Goal: Task Accomplishment & Management: Manage account settings

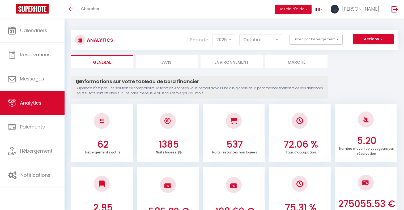
select select "2025"
select select "10"
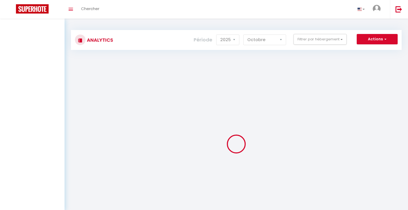
select select "2025"
select select "10"
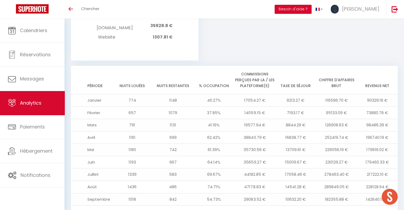
scroll to position [622, 0]
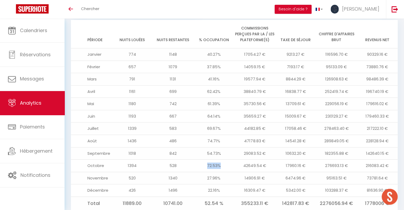
drag, startPoint x: 207, startPoint y: 147, endPoint x: 227, endPoint y: 145, distance: 20.6
click at [228, 160] on td "72.53%" at bounding box center [214, 166] width 41 height 12
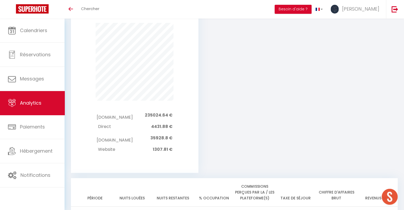
scroll to position [436, 0]
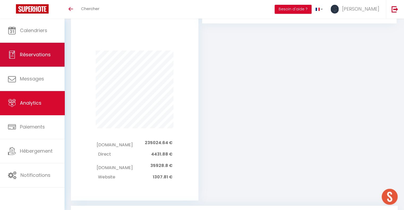
click at [28, 54] on span "Réservations" at bounding box center [35, 54] width 31 height 7
select select "not_cancelled"
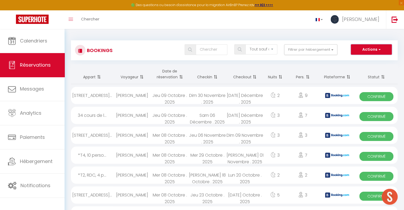
click at [377, 51] on button "Actions" at bounding box center [371, 49] width 41 height 11
click at [374, 69] on link "Exporter les réservations" at bounding box center [363, 68] width 57 height 7
type input "[PERSON_NAME][EMAIL_ADDRESS][DOMAIN_NAME]"
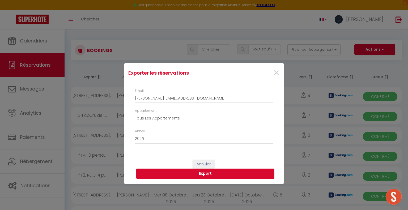
click at [202, 177] on button "Export" at bounding box center [205, 174] width 138 height 10
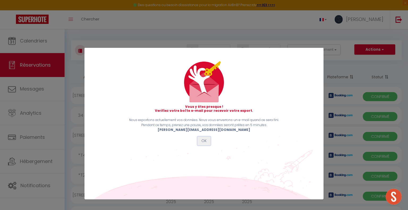
click at [208, 144] on button "OK" at bounding box center [204, 141] width 13 height 9
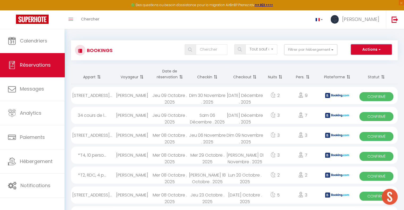
click at [383, 51] on button "Actions" at bounding box center [371, 49] width 41 height 11
click at [366, 66] on link "Exporter les réservations" at bounding box center [363, 68] width 57 height 7
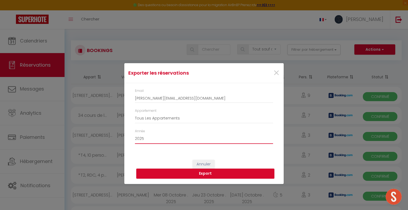
click at [188, 138] on select "2015 2016 2017 2018 2019 2020 2021 2022 2023 2024 2025 2026 2027 2028" at bounding box center [204, 139] width 138 height 10
select select "2026"
click at [135, 134] on select "2015 2016 2017 2018 2019 2020 2021 2022 2023 2024 2025 2026 2027 2028" at bounding box center [204, 139] width 138 height 10
click at [214, 175] on button "Export" at bounding box center [205, 174] width 138 height 10
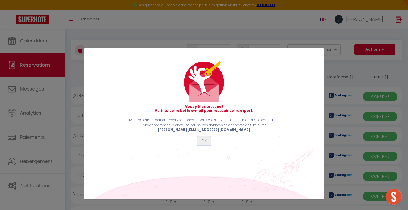
click at [205, 140] on button "OK" at bounding box center [204, 141] width 13 height 9
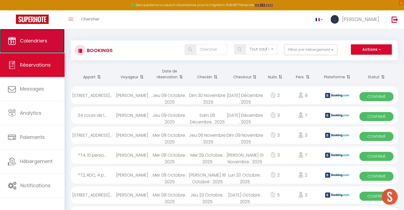
click at [43, 45] on link "Calendriers" at bounding box center [32, 41] width 65 height 24
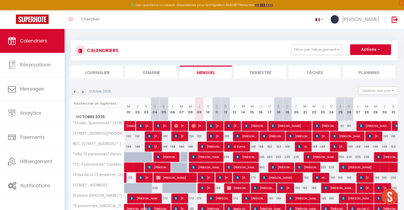
click at [84, 93] on img at bounding box center [83, 92] width 6 height 6
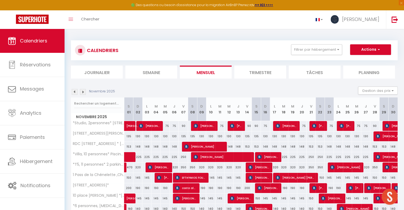
click at [83, 93] on img at bounding box center [83, 92] width 6 height 6
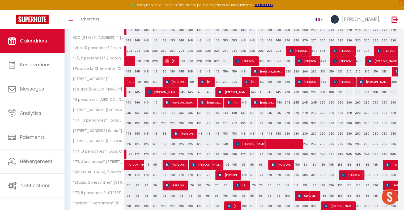
scroll to position [152, 0]
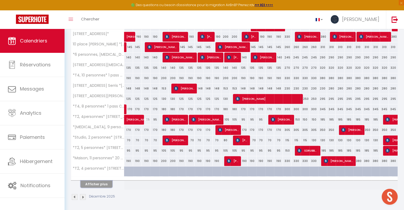
click at [95, 184] on button "Afficher plus" at bounding box center [97, 184] width 32 height 7
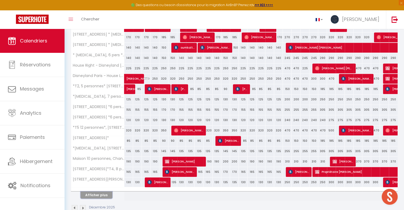
scroll to position [358, 0]
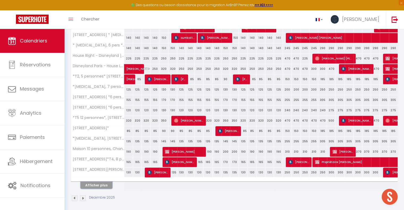
click at [100, 186] on button "Afficher plus" at bounding box center [97, 185] width 32 height 7
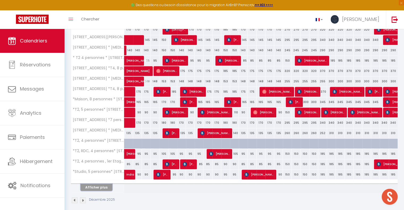
scroll to position [564, 0]
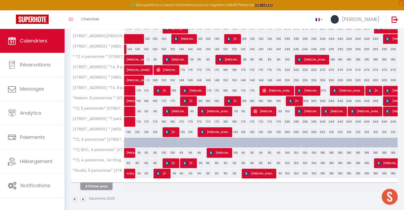
click at [107, 183] on button "Afficher plus" at bounding box center [97, 186] width 32 height 7
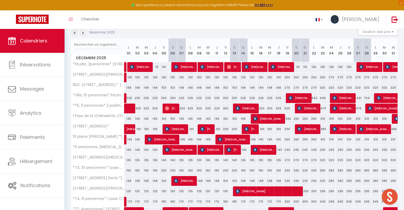
scroll to position [0, 0]
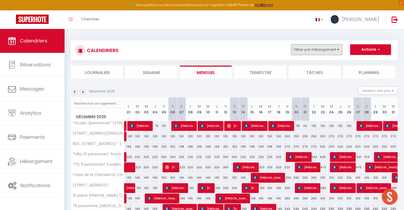
click at [331, 47] on button "Filtrer par hébergement" at bounding box center [316, 49] width 51 height 11
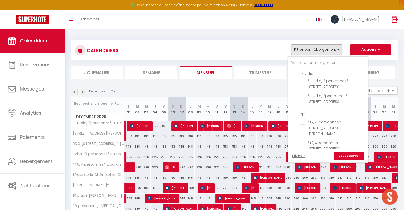
click at [295, 72] on input "Studio" at bounding box center [334, 72] width 80 height 5
checkbox input "true"
checkbox input "false"
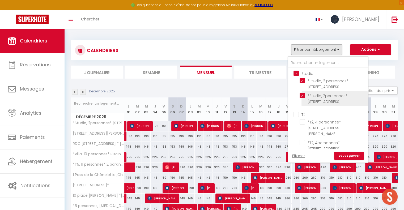
checkbox input "false"
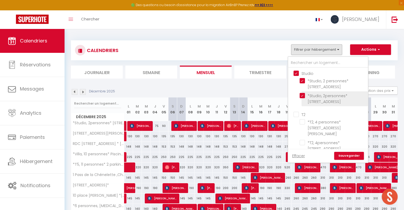
checkbox input "false"
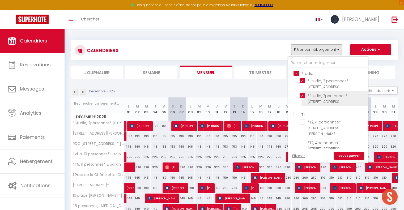
checkbox input "false"
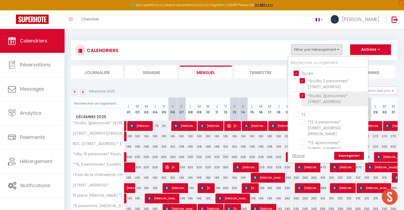
checkbox input "false"
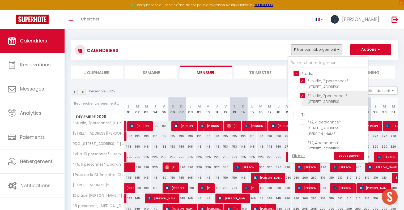
checkbox input "false"
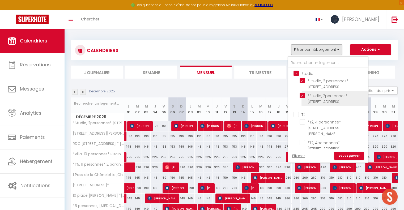
checkbox input "false"
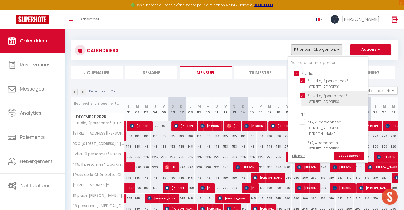
checkbox input "false"
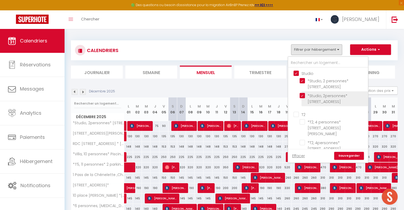
checkbox input "false"
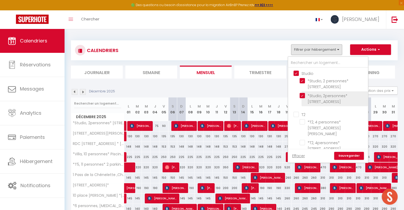
checkbox input "false"
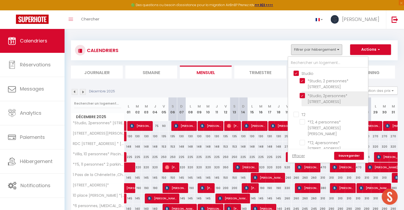
checkbox input "false"
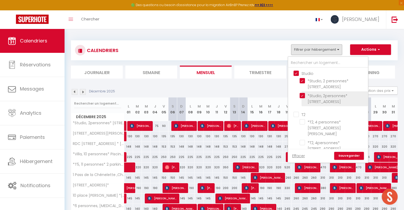
checkbox input "false"
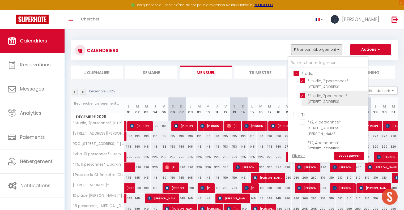
checkbox input "false"
click at [347, 155] on link "Sauvegarder" at bounding box center [349, 156] width 30 height 8
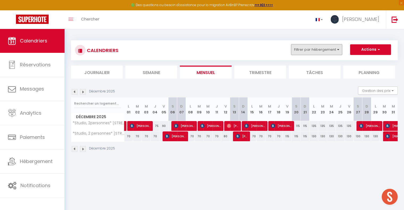
click at [324, 49] on button "Filtrer par hébergement" at bounding box center [316, 49] width 51 height 11
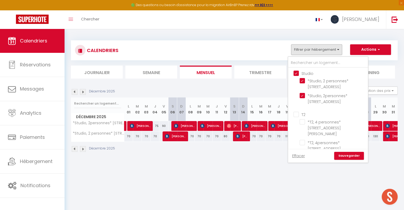
click at [298, 72] on input "Studio" at bounding box center [334, 72] width 80 height 5
checkbox input "false"
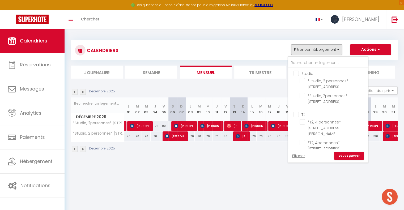
checkbox input "false"
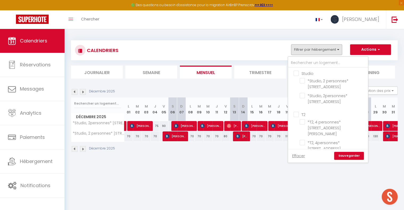
checkbox input "false"
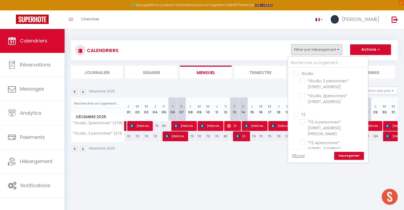
checkbox input "false"
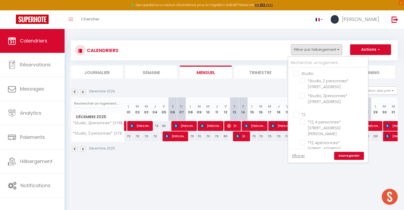
checkbox input "false"
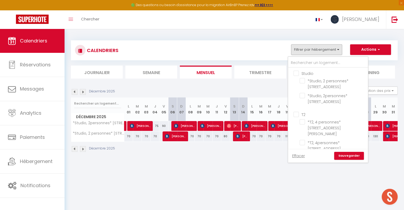
checkbox input "false"
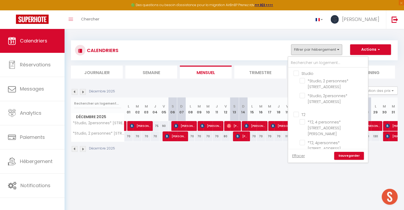
checkbox input "false"
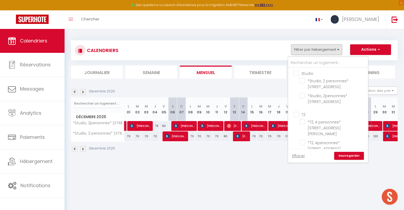
checkbox input "false"
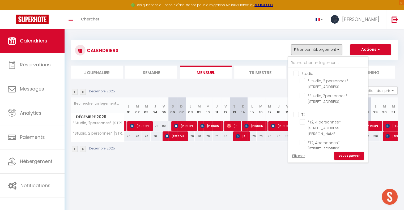
checkbox input "false"
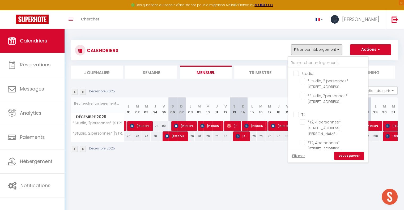
checkbox input "false"
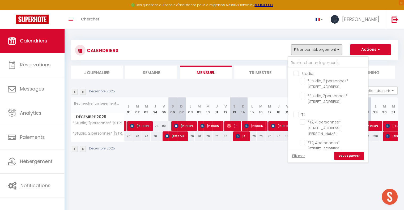
checkbox input "false"
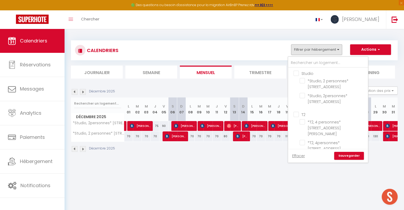
checkbox input "false"
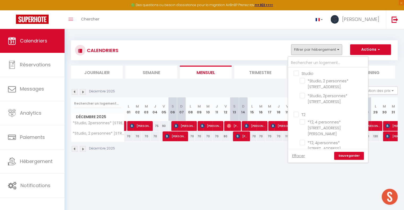
checkbox input "false"
click at [296, 114] on input "T2" at bounding box center [334, 114] width 80 height 5
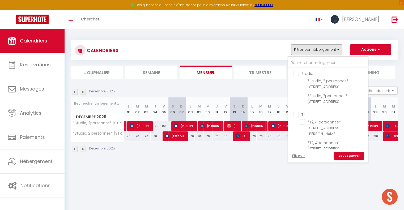
checkbox input "true"
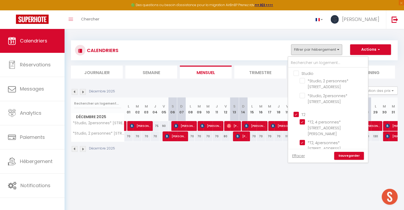
checkbox input "true"
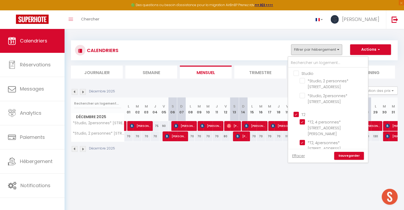
checkbox input "true"
checkbox input "false"
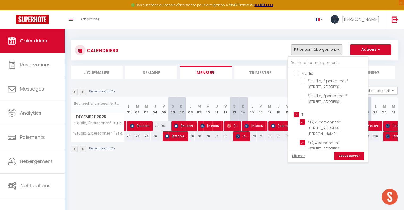
checkbox input "false"
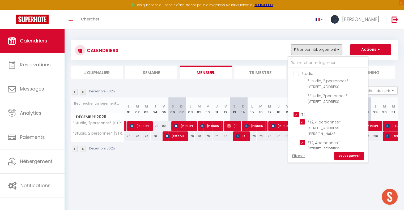
checkbox input "false"
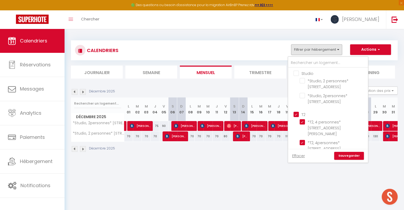
checkbox input "false"
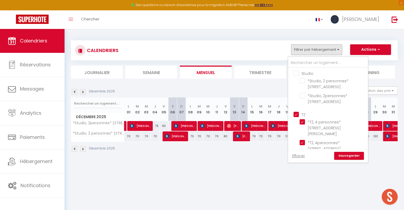
checkbox input "false"
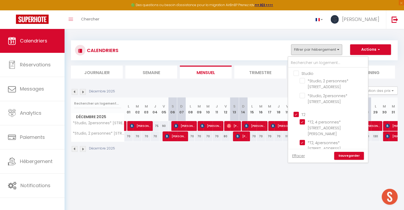
checkbox input "false"
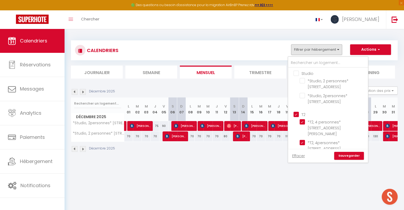
checkbox input "false"
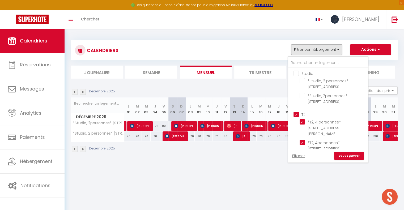
checkbox input "false"
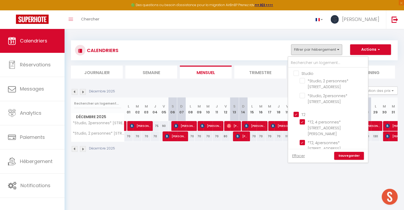
checkbox input "false"
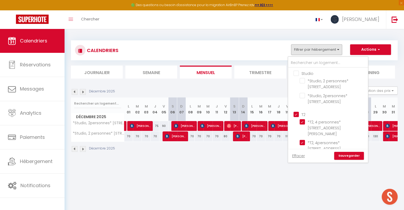
checkbox input "false"
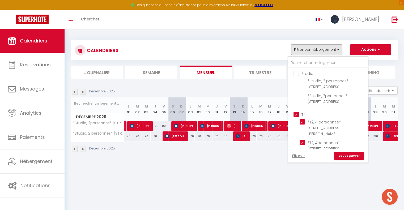
checkbox input "false"
click at [353, 156] on link "Sauvegarder" at bounding box center [349, 156] width 30 height 8
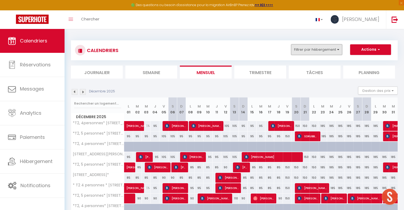
click at [330, 48] on button "Filtrer par hébergement" at bounding box center [316, 49] width 51 height 11
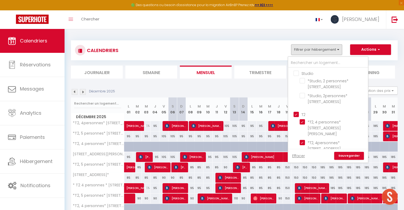
click at [298, 115] on input "T2" at bounding box center [334, 114] width 80 height 5
checkbox input "false"
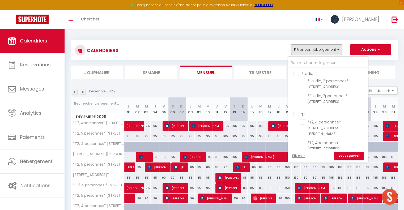
checkbox input "false"
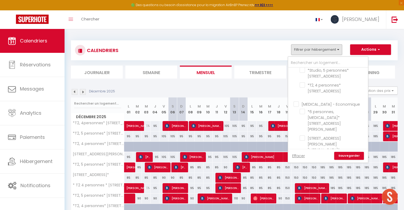
click at [295, 101] on input "[MEDICAL_DATA] - Economique" at bounding box center [334, 103] width 80 height 5
click at [354, 156] on link "Sauvegarder" at bounding box center [349, 156] width 30 height 8
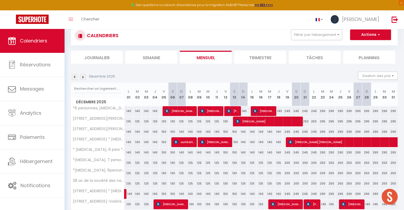
scroll to position [0, 0]
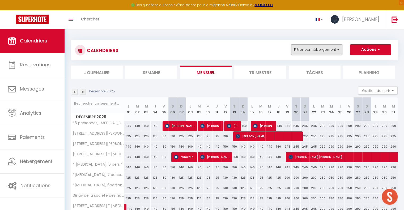
click at [333, 50] on button "Filtrer par hébergement" at bounding box center [316, 49] width 51 height 11
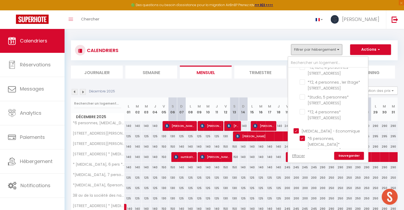
scroll to position [213, 0]
click at [261, 36] on div "CALENDRIERS Filtrer par hébergement Studio *Studio, 2 personnes* 5 rue de la me…" at bounding box center [234, 137] width 327 height 205
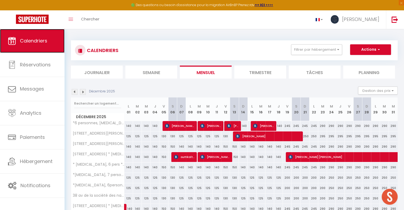
click at [31, 48] on link "Calendriers" at bounding box center [32, 41] width 65 height 24
